Goal: Information Seeking & Learning: Stay updated

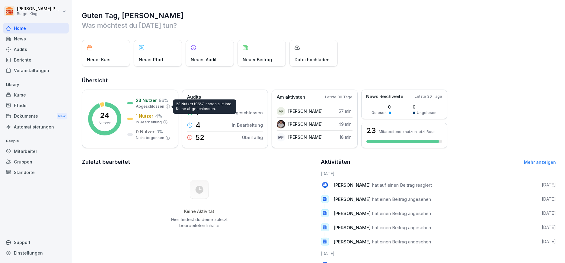
click at [16, 37] on div "News" at bounding box center [36, 39] width 66 height 11
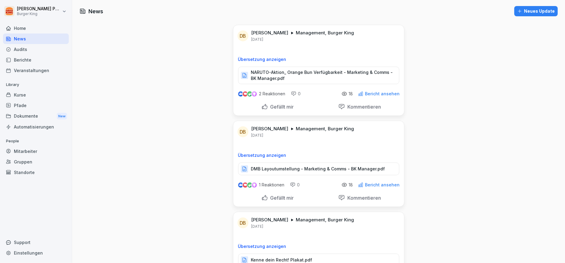
click at [319, 72] on p "NARUTO-Aktion_ Orange Bun Verfügbarkeit - Marketing & Comms - BK Manager.pdf" at bounding box center [322, 75] width 142 height 12
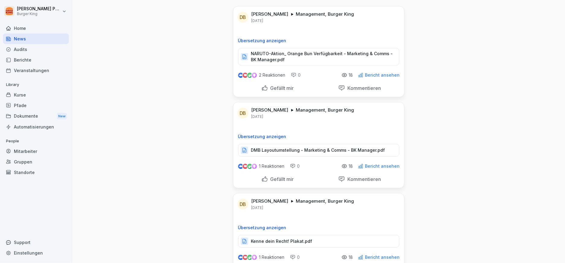
scroll to position [34, 0]
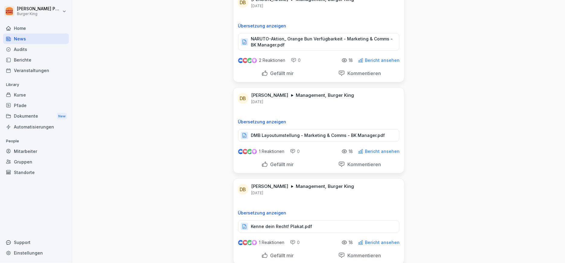
click at [285, 134] on p "DMB Layoutumstellung - Marketing & Comms - BK Manager.pdf" at bounding box center [318, 136] width 134 height 6
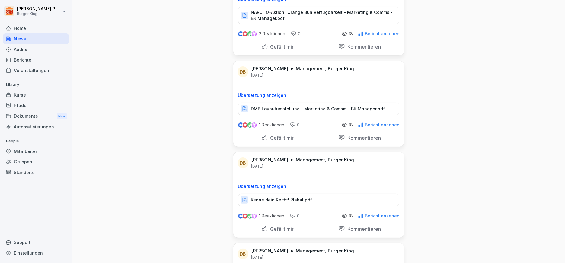
scroll to position [101, 0]
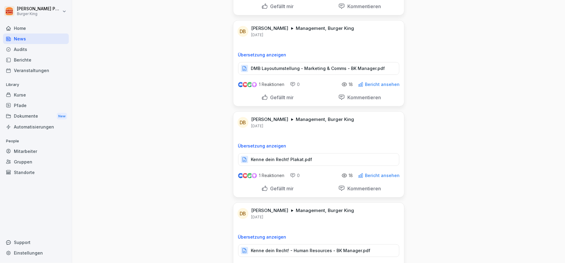
click at [275, 159] on p "Kenne dein Recht! Plakat.pdf" at bounding box center [281, 160] width 61 height 6
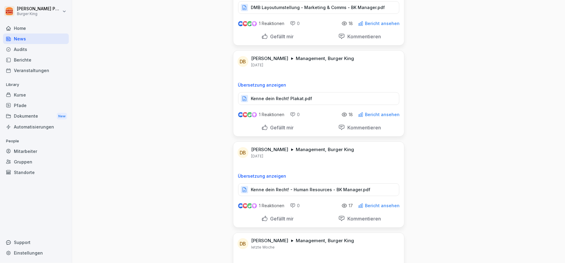
scroll to position [201, 0]
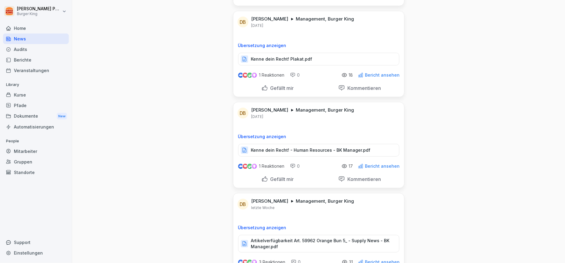
click at [307, 154] on div "Kenne dein Recht! - Human Resources - BK Manager.pdf" at bounding box center [318, 150] width 161 height 13
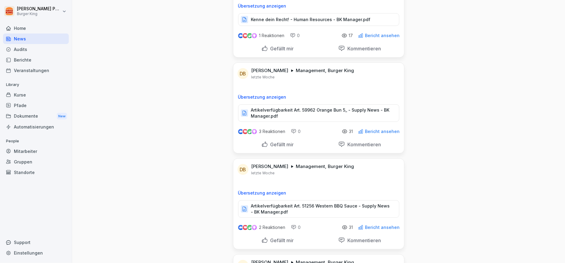
scroll to position [336, 0]
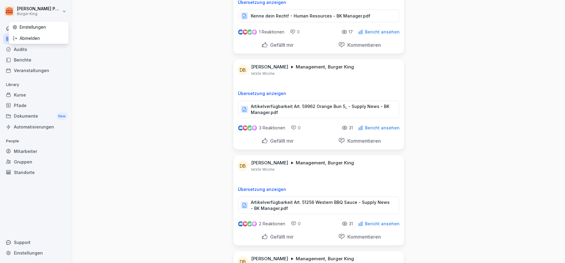
click at [52, 15] on html "[PERSON_NAME] Burger King Home News Audits Berichte Veranstaltungen Library Kur…" at bounding box center [282, 131] width 565 height 263
click at [41, 41] on div "Abmelden" at bounding box center [39, 38] width 60 height 11
